Goal: Information Seeking & Learning: Learn about a topic

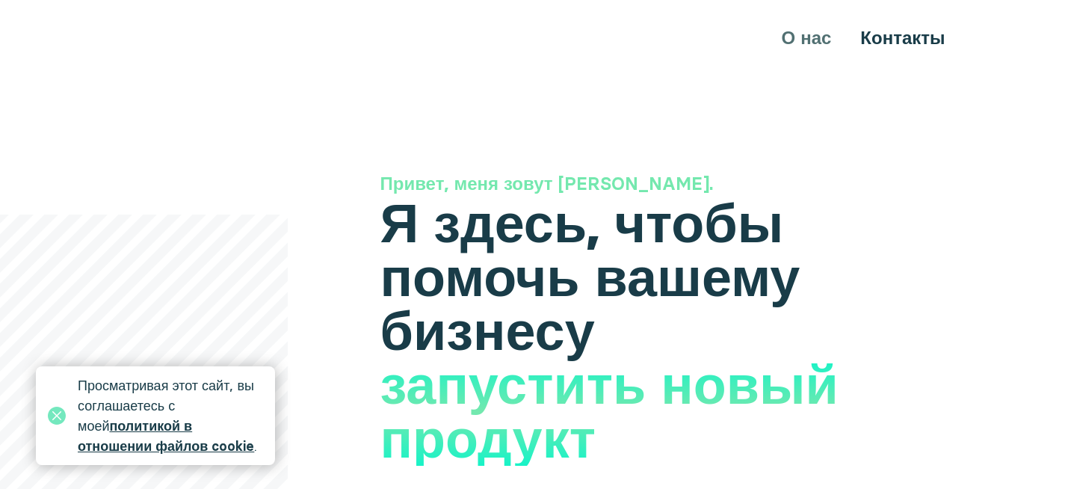
click at [136, 443] on font "политикой в отношении файлов cookie" at bounding box center [166, 435] width 176 height 37
click at [55, 419] on icon at bounding box center [57, 416] width 18 height 18
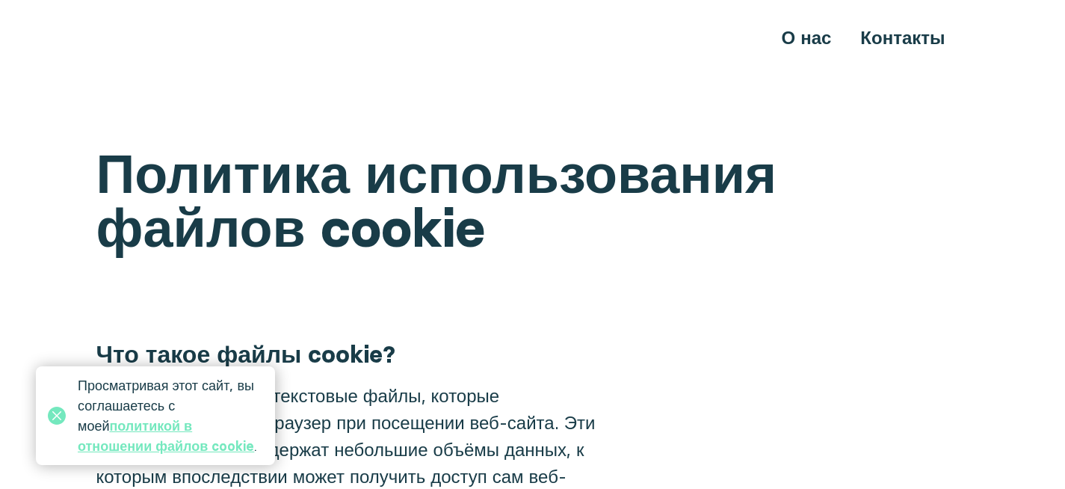
click at [209, 427] on font "политикой в отношении файлов cookie" at bounding box center [166, 435] width 176 height 37
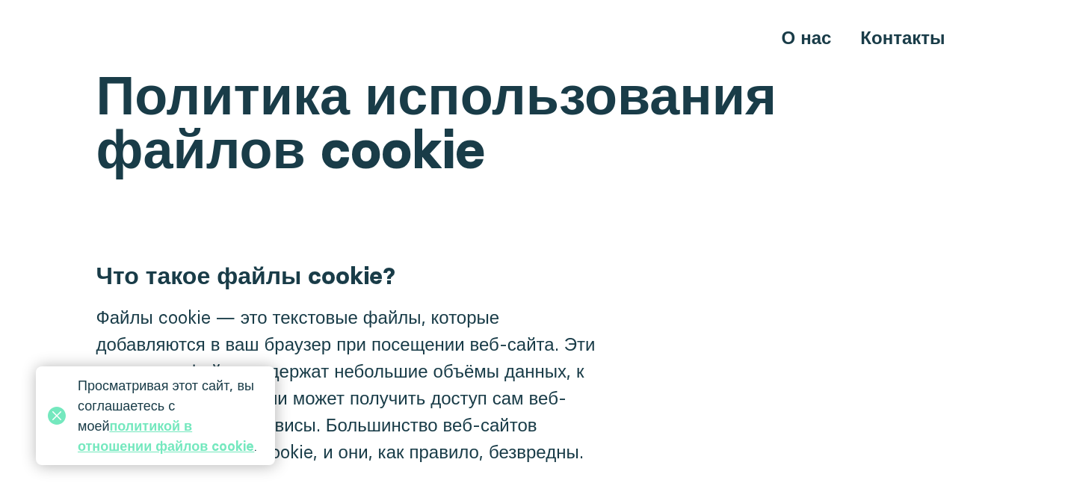
scroll to position [74, 0]
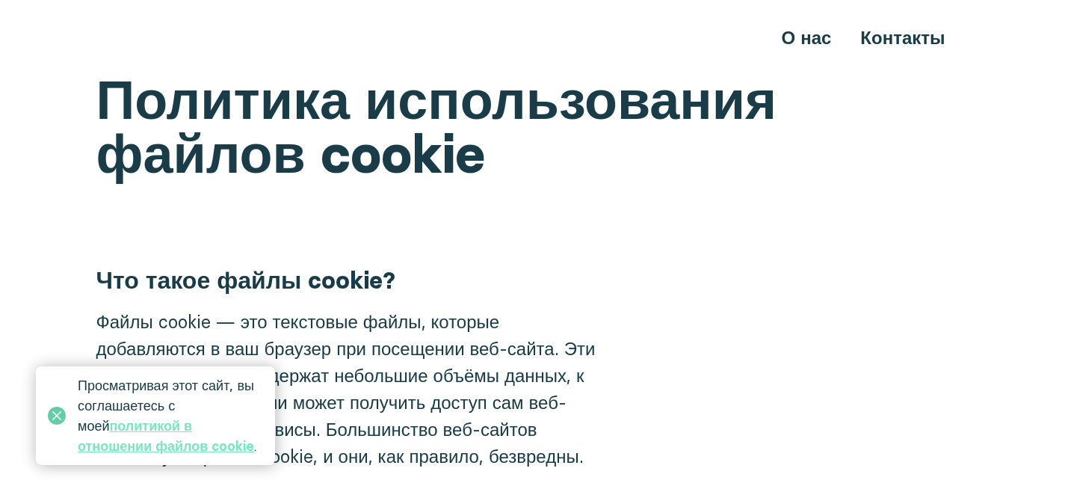
click at [56, 416] on icon at bounding box center [57, 416] width 18 height 18
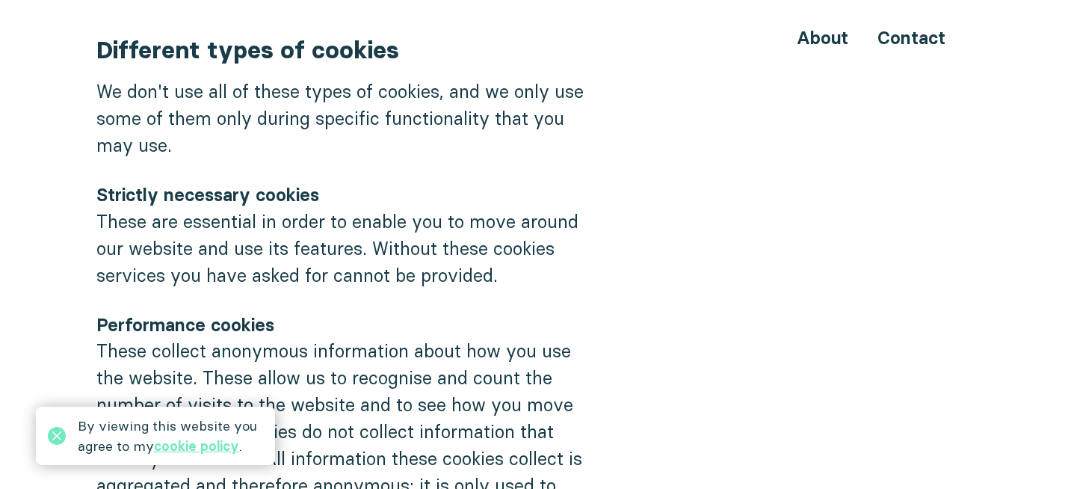
scroll to position [843, 0]
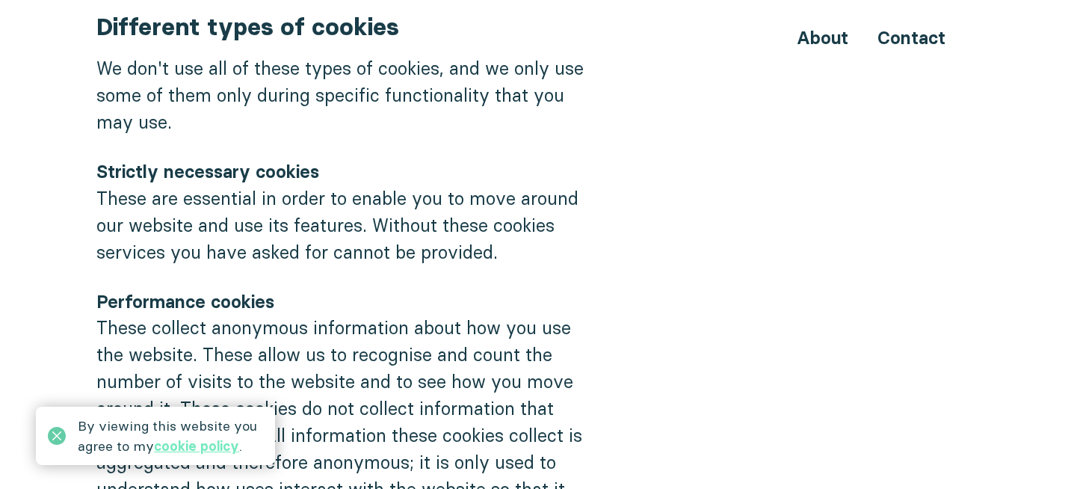
click at [58, 443] on icon at bounding box center [57, 436] width 18 height 18
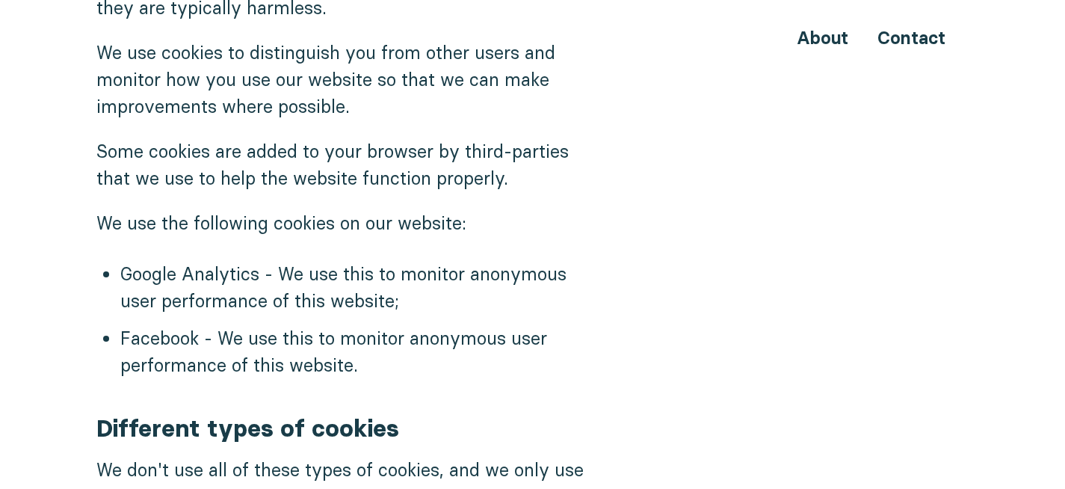
scroll to position [0, 0]
